Goal: Information Seeking & Learning: Find specific fact

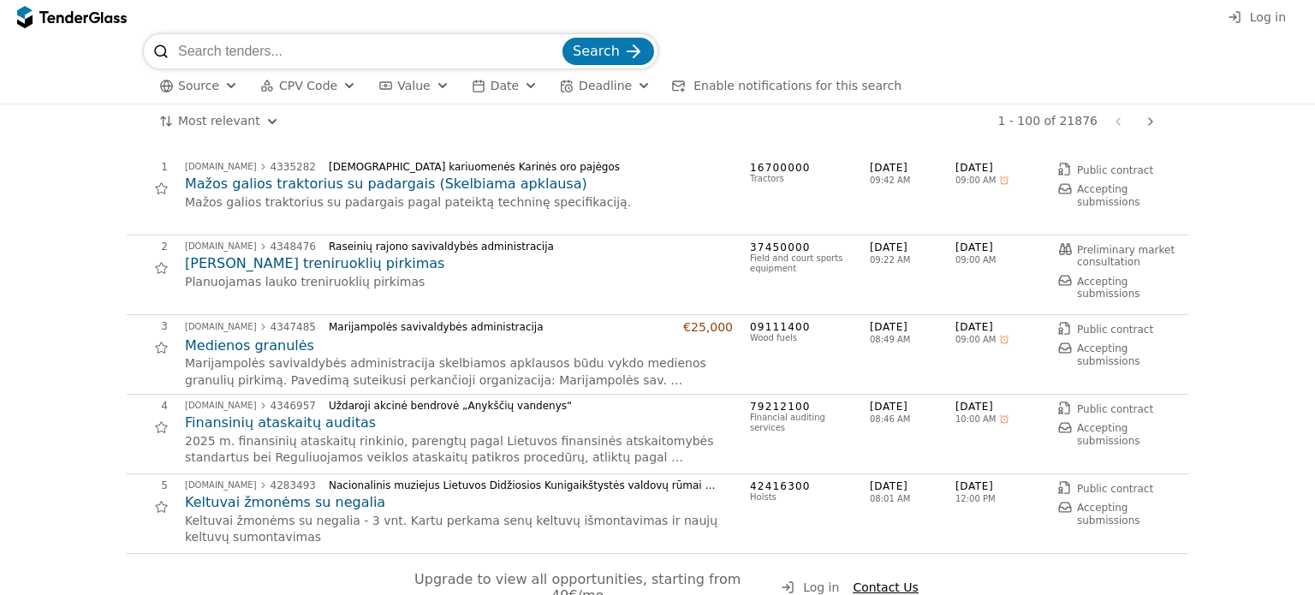
click at [447, 48] on input "search" at bounding box center [368, 51] width 381 height 34
type input "kompiuteriai"
click at [620, 40] on button "Search" at bounding box center [608, 51] width 92 height 27
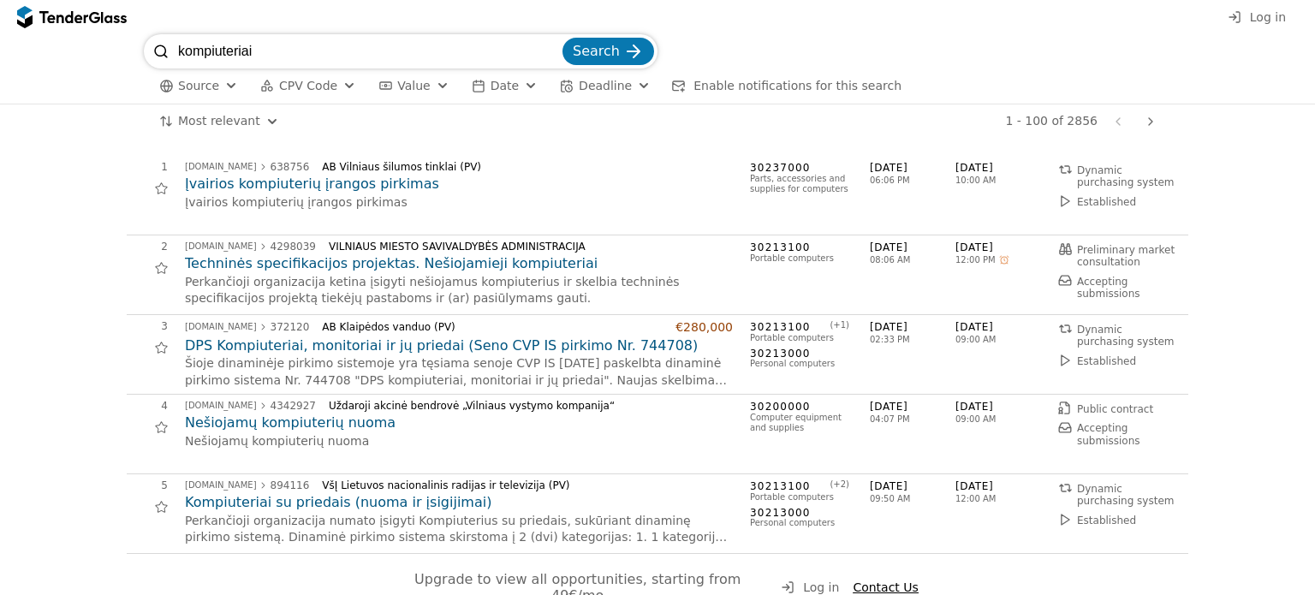
drag, startPoint x: 291, startPoint y: 50, endPoint x: 168, endPoint y: 40, distance: 123.7
click at [168, 40] on div "kompiuteriai Search" at bounding box center [400, 51] width 513 height 34
type input "lietuvos paštas"
click at [610, 44] on span "Search" at bounding box center [596, 51] width 47 height 16
